Goal: Task Accomplishment & Management: Use online tool/utility

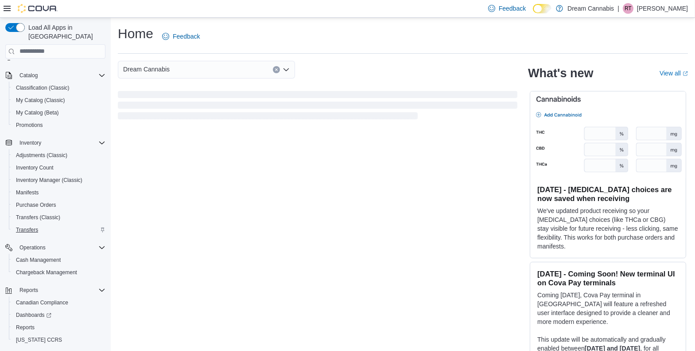
scroll to position [64, 0]
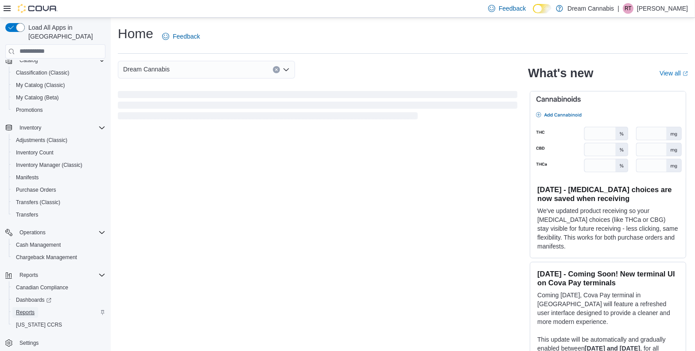
click at [27, 308] on span "Reports" at bounding box center [25, 311] width 19 height 7
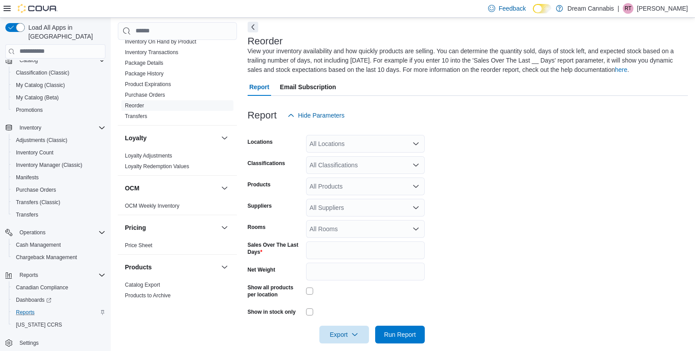
scroll to position [694, 0]
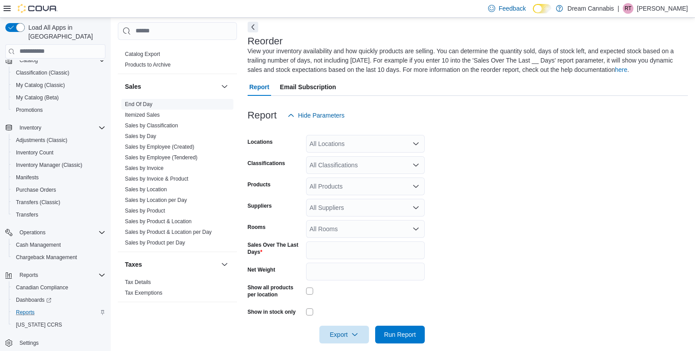
click at [130, 101] on link "End Of Day" at bounding box center [138, 104] width 27 height 6
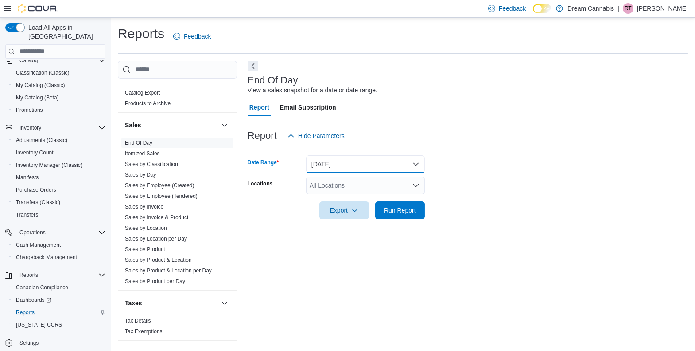
click at [335, 162] on button "Today" at bounding box center [365, 164] width 119 height 18
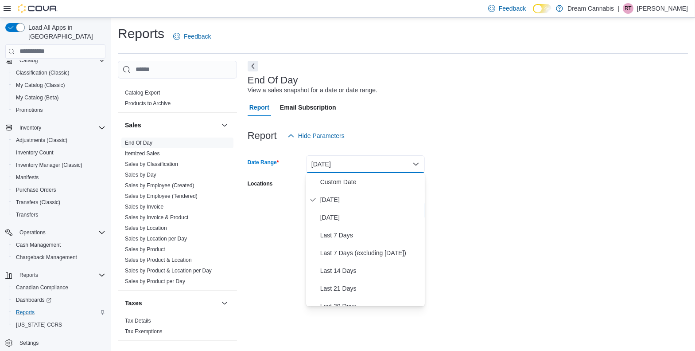
click at [570, 91] on div "End Of Day View a sales snapshot for a date or date range." at bounding box center [466, 85] width 436 height 20
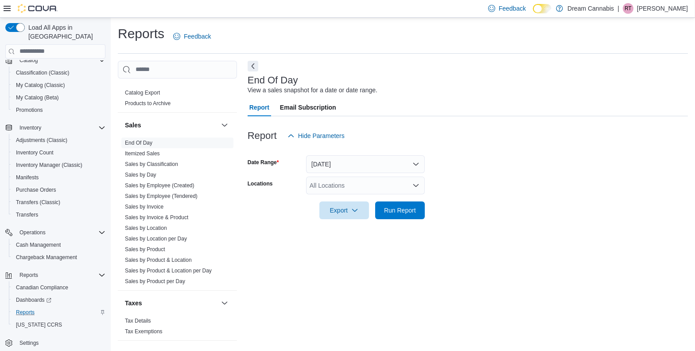
click at [391, 184] on div "All Locations" at bounding box center [365, 185] width 119 height 18
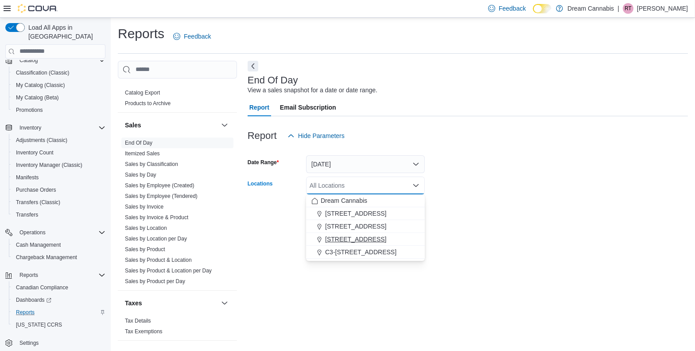
click at [349, 235] on span "5673 Osgoode Main St" at bounding box center [355, 238] width 61 height 9
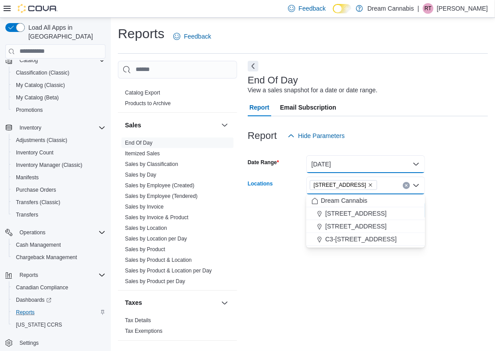
click at [372, 165] on button "Today" at bounding box center [365, 164] width 119 height 18
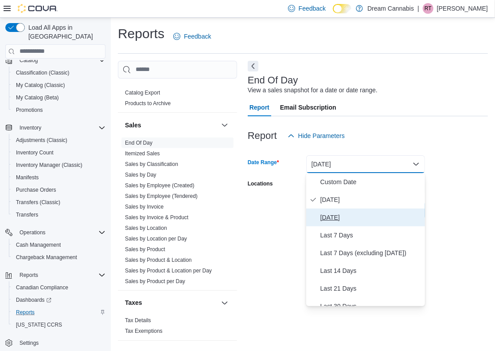
click at [359, 212] on span "Yesterday" at bounding box center [370, 217] width 101 height 11
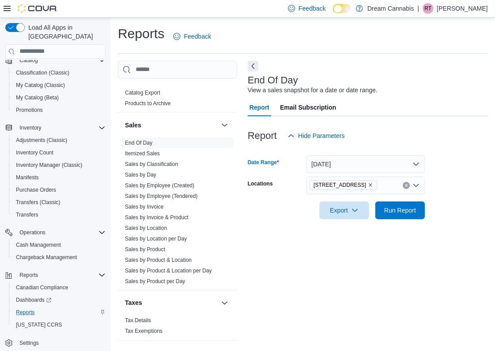
click at [451, 191] on form "Date Range Yesterday Locations 5673 Osgoode Main St Export Run Report" at bounding box center [368, 181] width 240 height 74
click at [399, 204] on span "Run Report" at bounding box center [400, 210] width 39 height 18
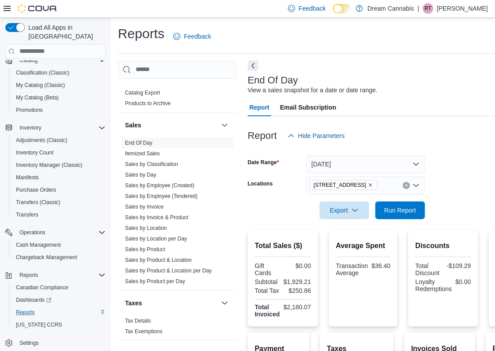
click at [254, 65] on button "Next" at bounding box center [253, 65] width 11 height 11
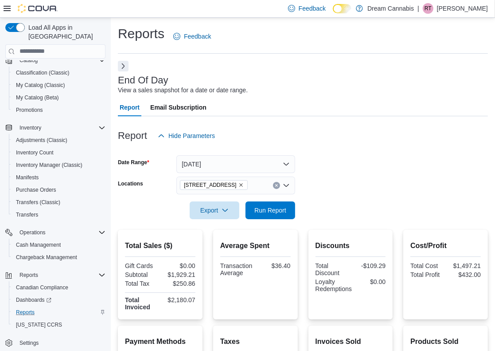
click at [244, 186] on icon "Remove 5673 Osgoode Main St from selection in this group" at bounding box center [240, 184] width 5 height 5
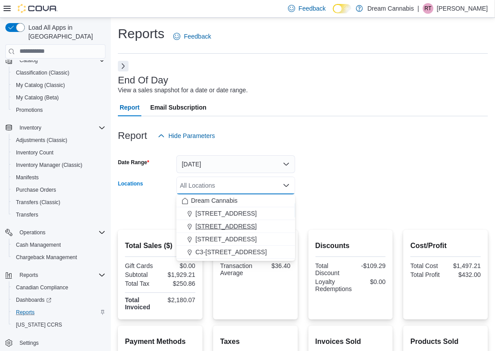
click at [230, 228] on span "290 King St W" at bounding box center [225, 226] width 61 height 9
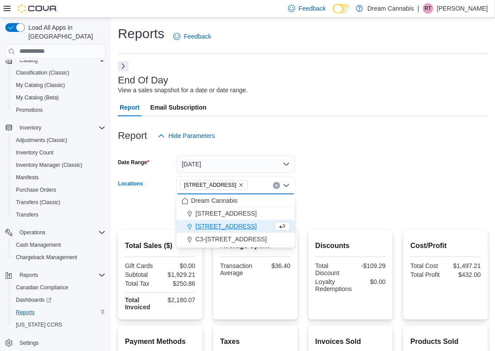
click at [366, 192] on form "Date Range Yesterday Locations 290 King St W Combo box. Selected. 290 King St W…" at bounding box center [303, 181] width 370 height 74
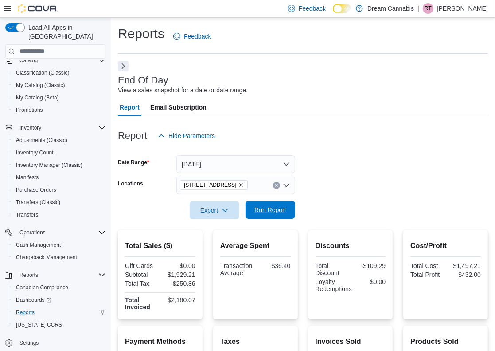
click at [273, 214] on span "Run Report" at bounding box center [270, 209] width 32 height 9
click at [239, 183] on icon "Remove 290 King St W from selection in this group" at bounding box center [241, 185] width 4 height 4
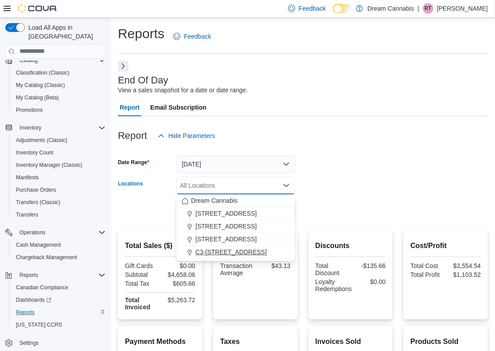
click at [238, 252] on span "C3-3000 Wellington Rd" at bounding box center [230, 251] width 71 height 9
click at [414, 150] on div at bounding box center [303, 149] width 370 height 11
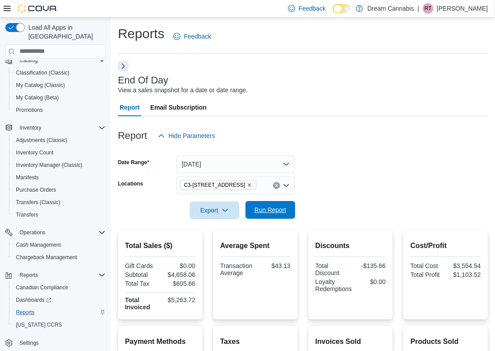
click at [265, 204] on span "Run Report" at bounding box center [270, 210] width 39 height 18
click at [247, 183] on icon "Remove C3-3000 Wellington Rd from selection in this group" at bounding box center [249, 184] width 5 height 5
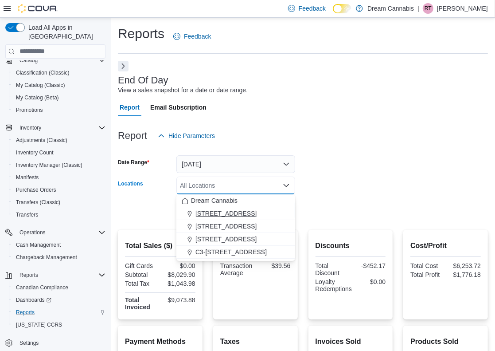
click at [228, 212] on span "1B-250 Greenbank Rd" at bounding box center [225, 213] width 61 height 9
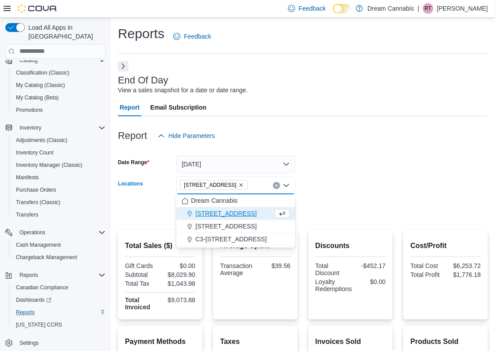
click at [356, 164] on form "Date Range Yesterday Locations 1B-250 Greenbank Rd Combo box. Selected. 1B-250 …" at bounding box center [303, 181] width 370 height 74
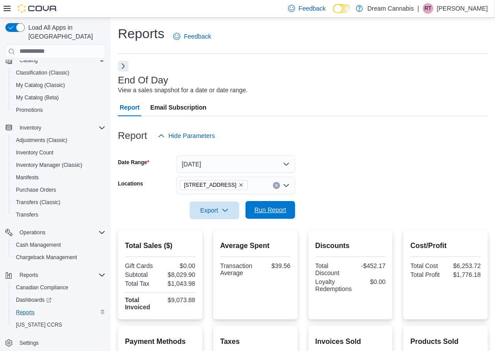
click at [264, 214] on span "Run Report" at bounding box center [270, 209] width 32 height 9
